Goal: Task Accomplishment & Management: Complete application form

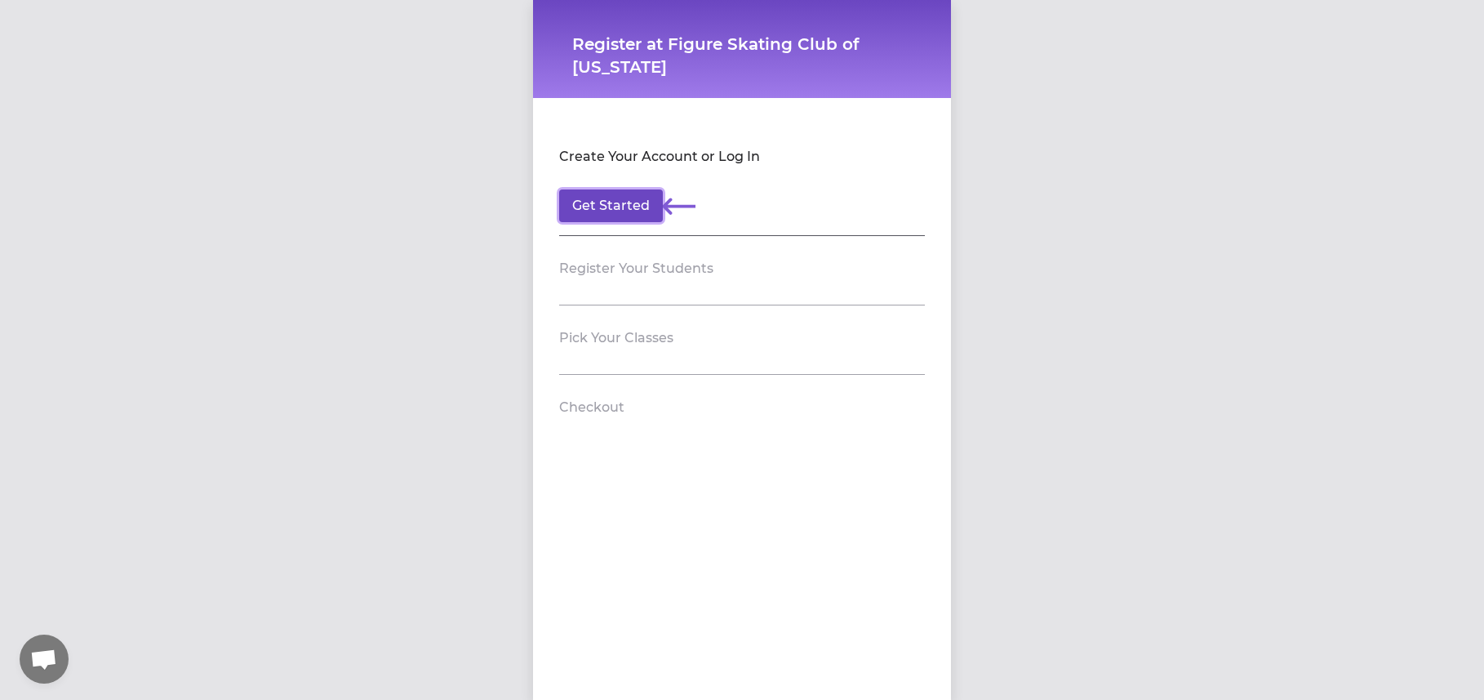
click at [602, 210] on button "Get Started" at bounding box center [611, 205] width 104 height 33
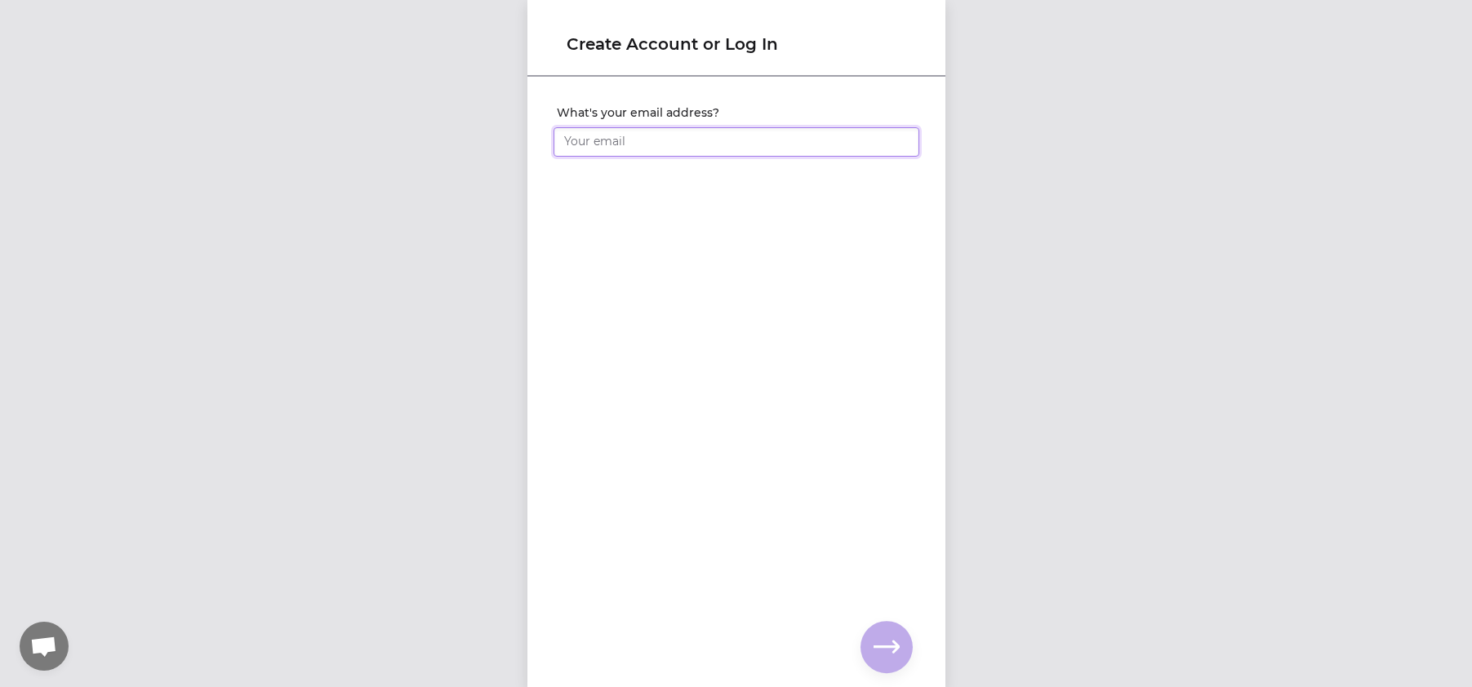
click at [591, 144] on input "What's your email address?" at bounding box center [736, 141] width 366 height 29
type input "[EMAIL_ADDRESS][DOMAIN_NAME]"
click input "submit" at bounding box center [0, 0] width 0 height 0
click at [663, 146] on input "What's your full name?" at bounding box center [736, 141] width 366 height 29
type input "test"
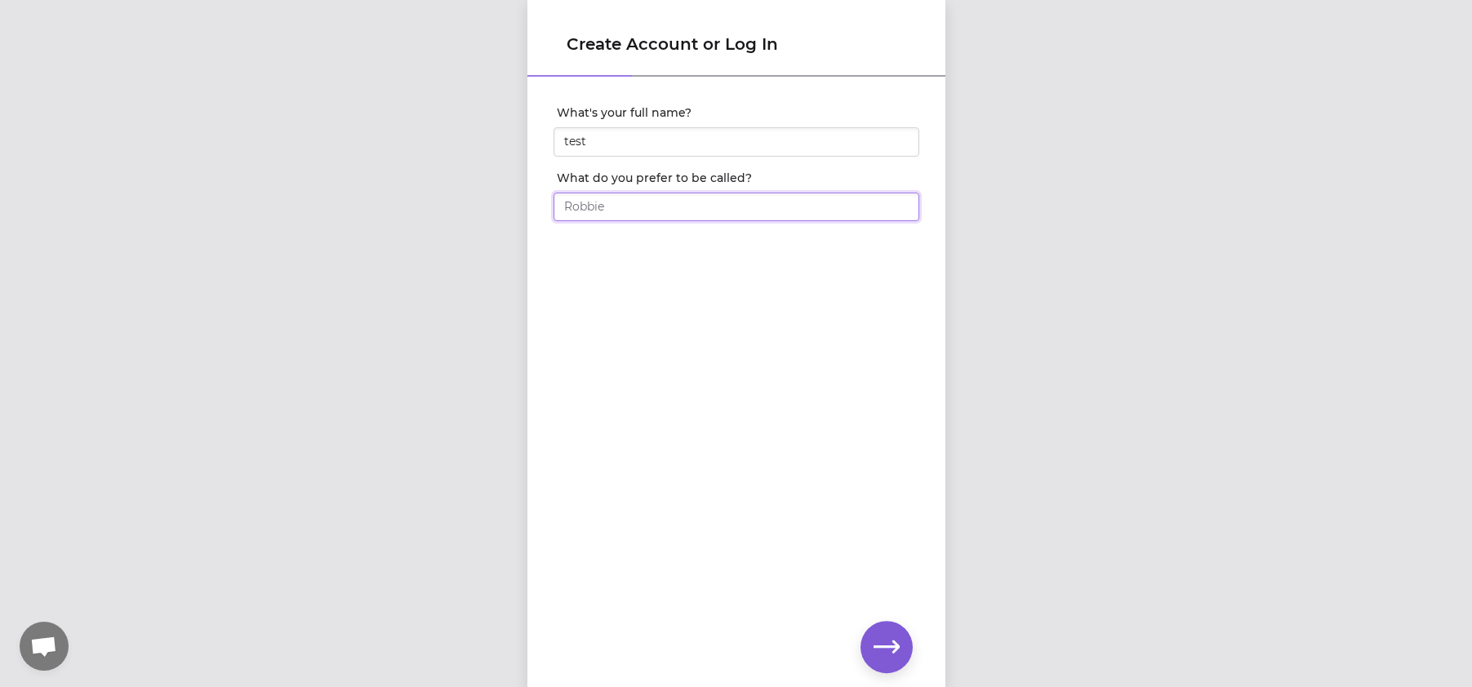
click at [637, 218] on input "What do you prefer to be called?" at bounding box center [736, 207] width 366 height 29
type input "test"
click at [878, 648] on icon "button" at bounding box center [886, 647] width 26 height 26
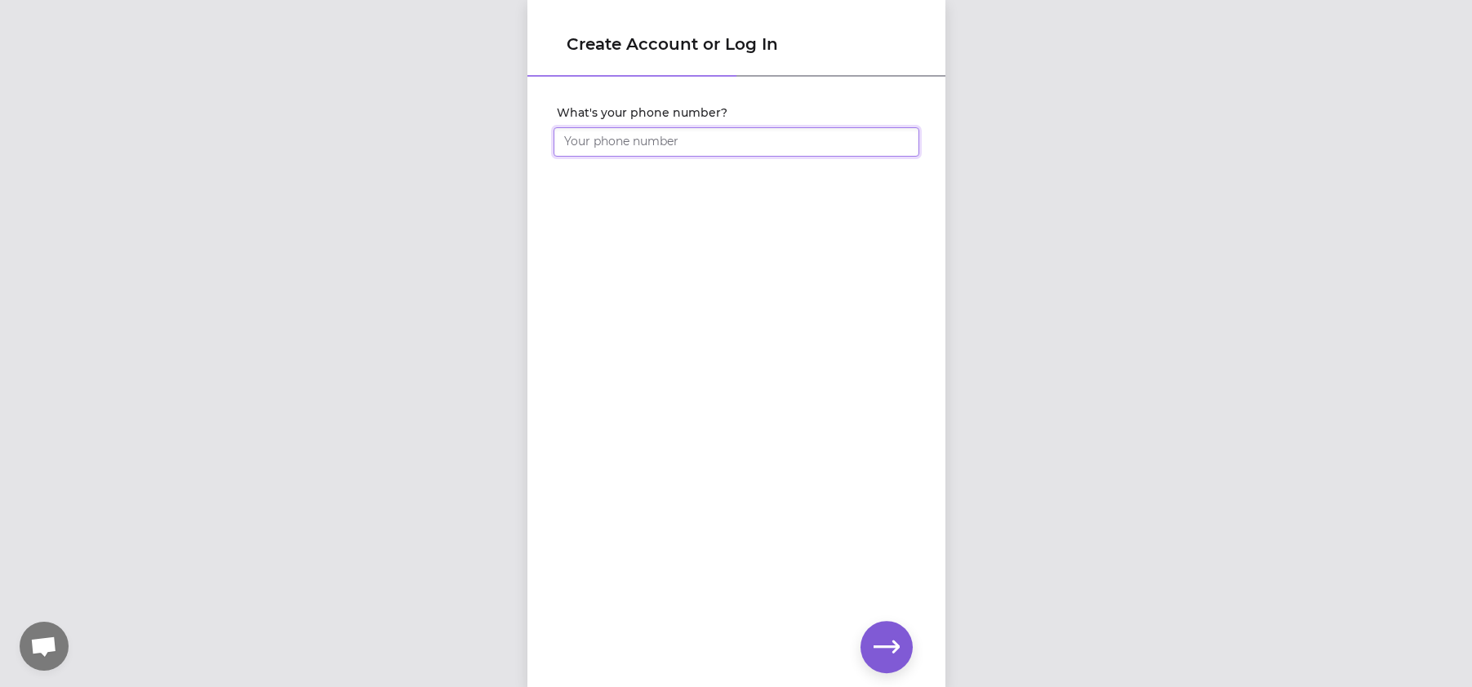
click at [667, 148] on input "What's your phone number?" at bounding box center [736, 141] width 366 height 29
click at [896, 664] on button "button" at bounding box center [886, 647] width 52 height 52
click at [646, 138] on input "1 (234) 234-53" at bounding box center [736, 141] width 366 height 29
type input "1 2"
type input "[PHONE_NUMBER]"
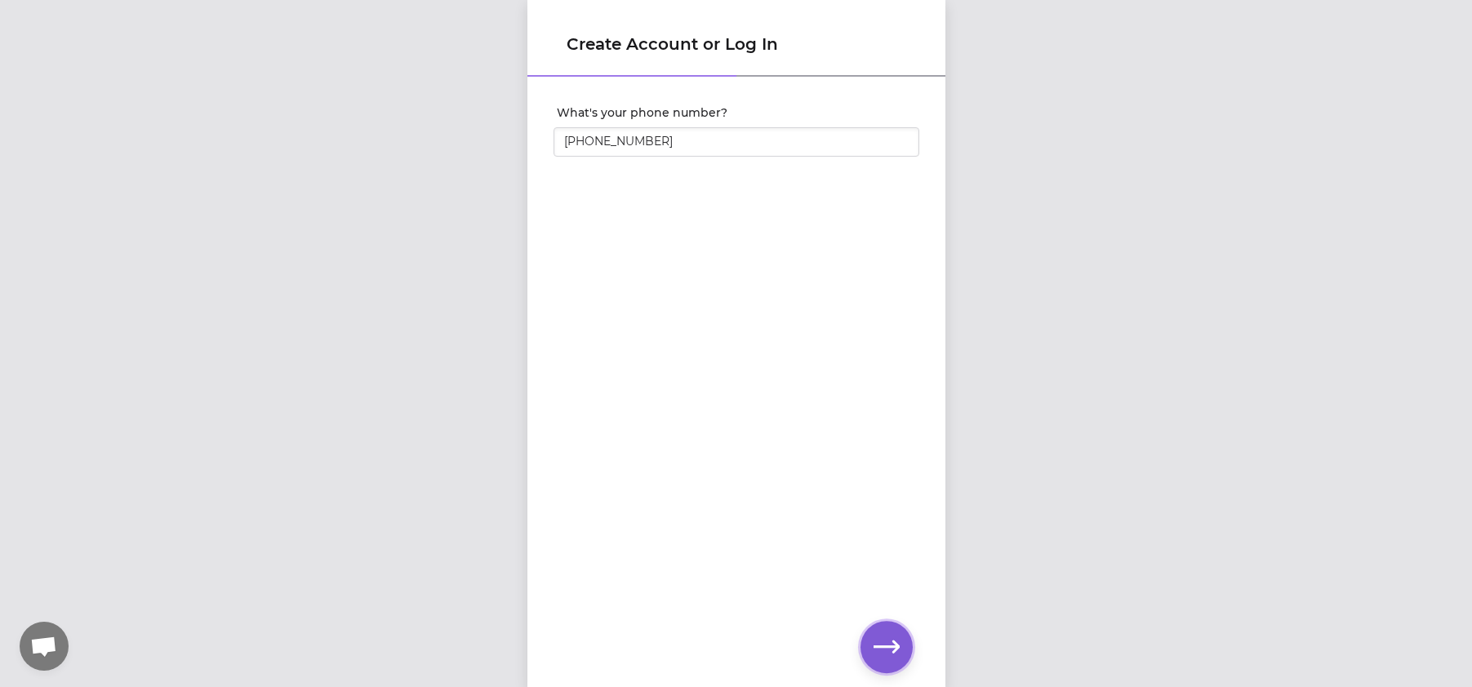
click at [885, 634] on icon "button" at bounding box center [886, 647] width 26 height 26
